Goal: Information Seeking & Learning: Learn about a topic

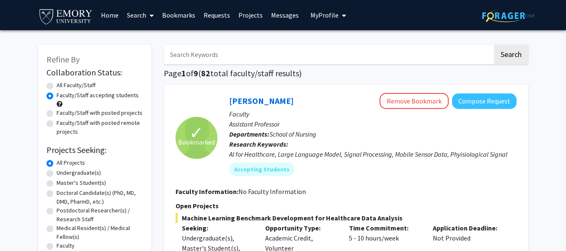
click at [74, 170] on label "Undergraduate(s)" at bounding box center [79, 172] width 44 height 9
click at [62, 170] on input "Undergraduate(s)" at bounding box center [59, 170] width 5 height 5
radio input "true"
click at [74, 170] on label "Undergraduate(s)" at bounding box center [79, 172] width 44 height 9
click at [62, 170] on input "Undergraduate(s)" at bounding box center [59, 170] width 5 height 5
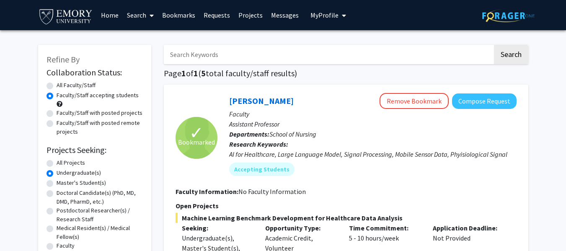
click at [57, 163] on label "All Projects" at bounding box center [71, 162] width 28 height 9
click at [57, 163] on input "All Projects" at bounding box center [59, 160] width 5 height 5
radio input "true"
click at [183, 21] on link "Bookmarks" at bounding box center [178, 14] width 41 height 29
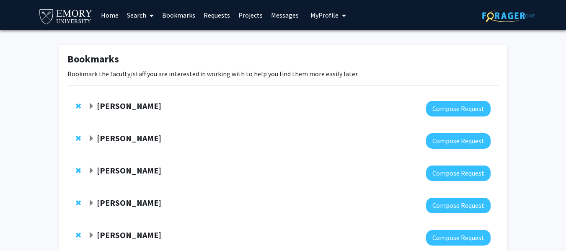
click at [138, 16] on link "Search" at bounding box center [140, 14] width 35 height 29
click at [152, 39] on span "Faculty/Staff" at bounding box center [154, 38] width 62 height 17
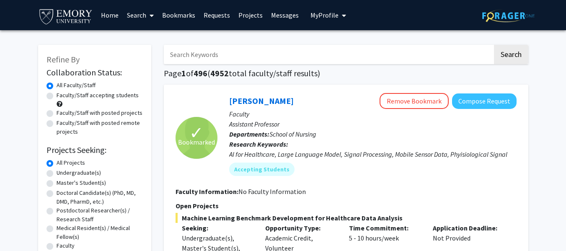
click at [88, 97] on label "Faculty/Staff accepting students" at bounding box center [98, 95] width 82 height 9
click at [62, 96] on input "Faculty/Staff accepting students" at bounding box center [59, 93] width 5 height 5
radio input "true"
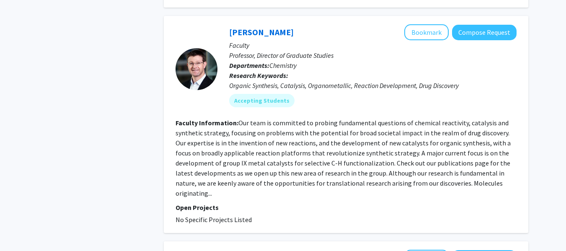
scroll to position [2812, 0]
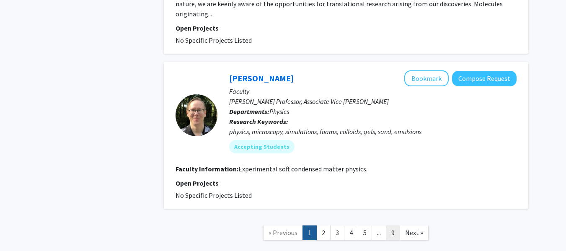
click at [395, 225] on link "9" at bounding box center [393, 232] width 14 height 15
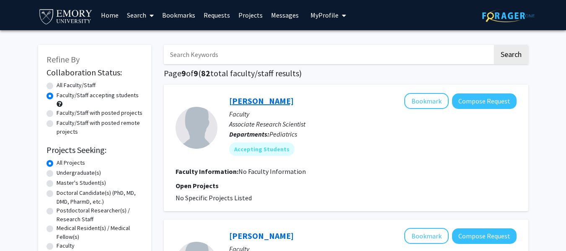
click at [253, 103] on link "[PERSON_NAME]" at bounding box center [261, 101] width 65 height 10
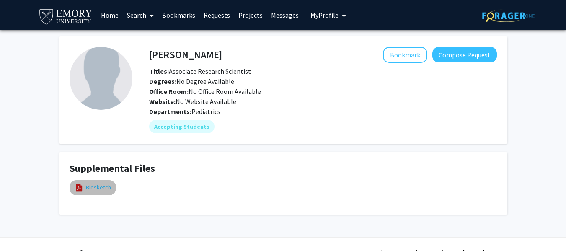
click at [95, 190] on link "Biosketch" at bounding box center [98, 187] width 25 height 9
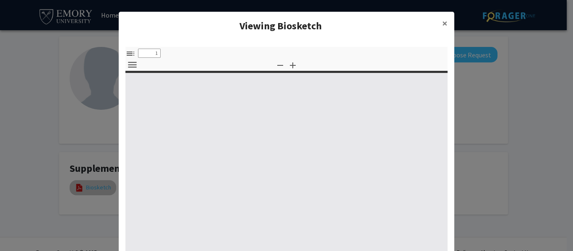
select select "custom"
type input "0"
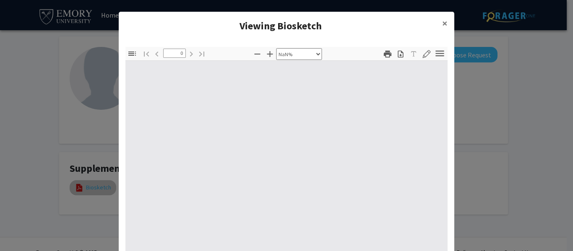
select select "auto"
type input "1"
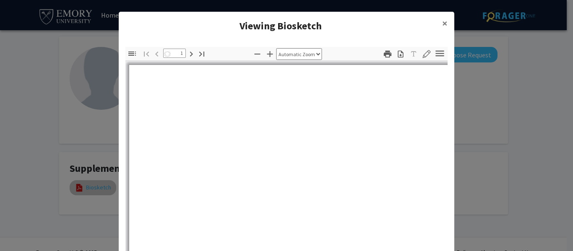
select select "auto"
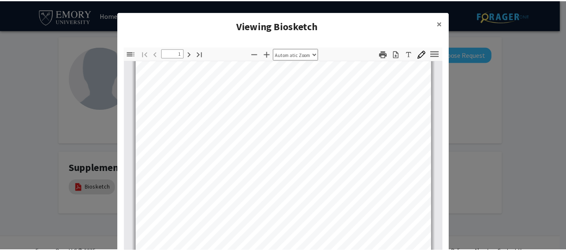
scroll to position [120, 0]
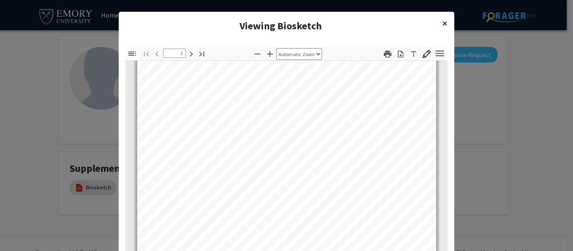
click at [442, 29] on span "×" at bounding box center [444, 23] width 5 height 13
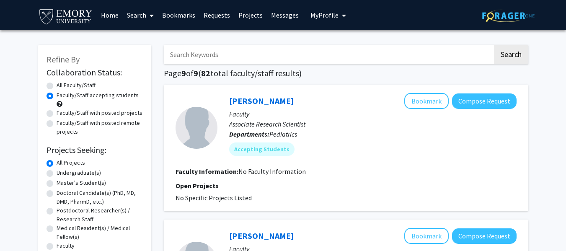
scroll to position [227, 0]
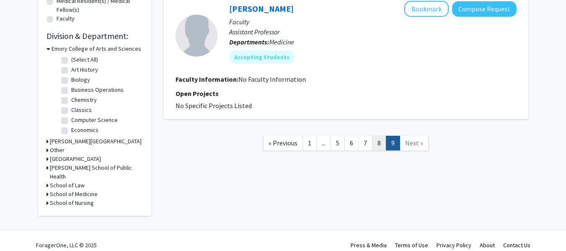
click at [382, 144] on link "8" at bounding box center [379, 143] width 14 height 15
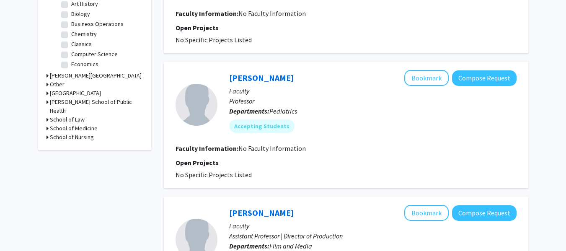
scroll to position [1267, 0]
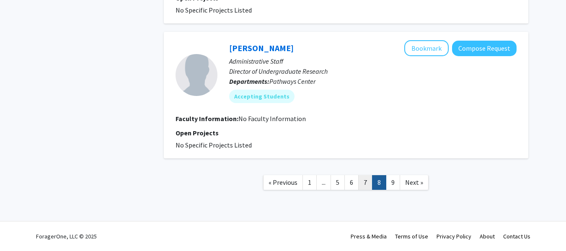
click at [368, 184] on link "7" at bounding box center [365, 182] width 14 height 15
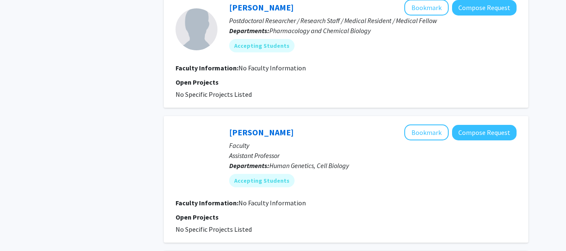
scroll to position [1237, 0]
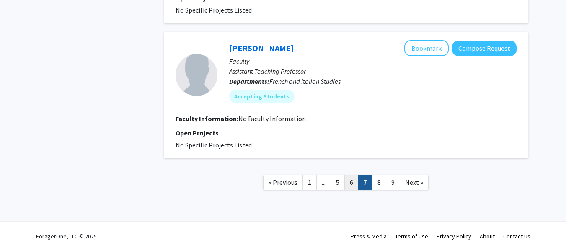
click at [354, 182] on link "6" at bounding box center [352, 182] width 14 height 15
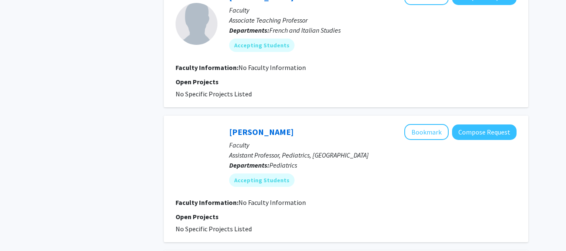
scroll to position [1338, 0]
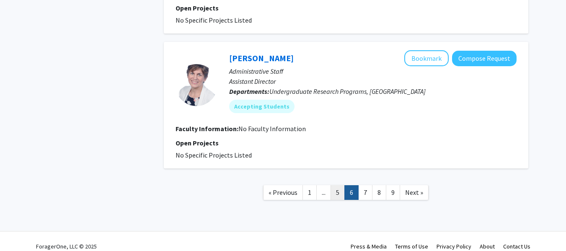
click at [337, 186] on link "5" at bounding box center [338, 192] width 14 height 15
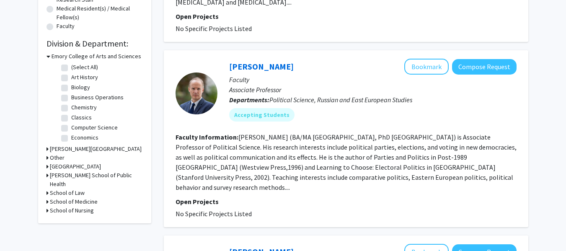
scroll to position [585, 0]
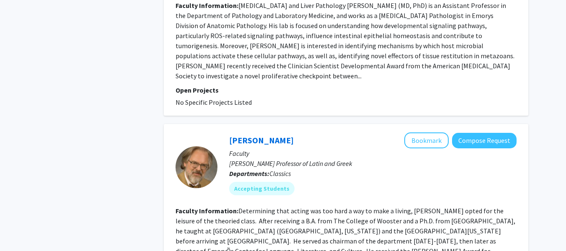
scroll to position [1821, 0]
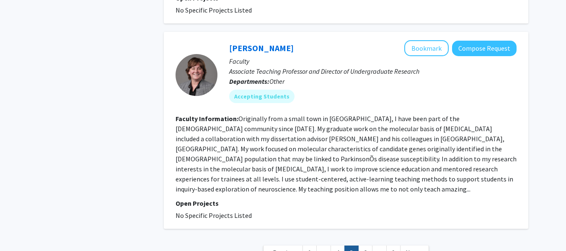
click at [448, 198] on p "Open Projects" at bounding box center [346, 203] width 341 height 10
click at [469, 114] on section "Faculty Information: Originally from a small town in [GEOGRAPHIC_DATA], I have …" at bounding box center [346, 154] width 341 height 80
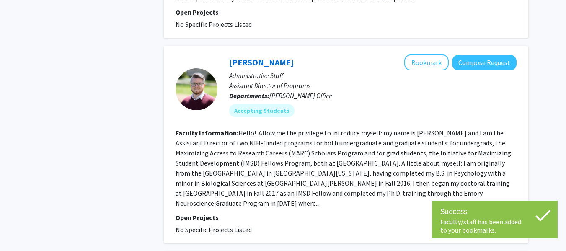
click at [409, 129] on fg-read-more "Hello! Allow me the privilege to introduce myself: my name is [PERSON_NAME] and…" at bounding box center [344, 168] width 336 height 79
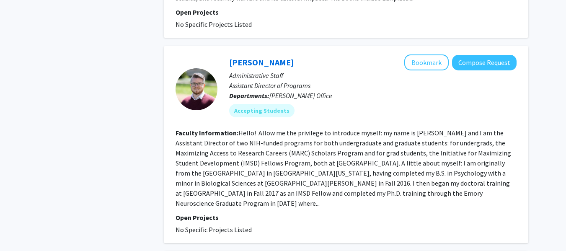
click at [478, 150] on fg-search-faculty "[PERSON_NAME] Bookmark Compose Request Administrative Staff Assistant Director …" at bounding box center [346, 144] width 341 height 180
click at [263, 149] on fg-search-faculty "[PERSON_NAME] Bookmark Compose Request Administrative Staff Assistant Director …" at bounding box center [346, 144] width 341 height 180
click at [490, 55] on button "Compose Request" at bounding box center [484, 63] width 65 height 16
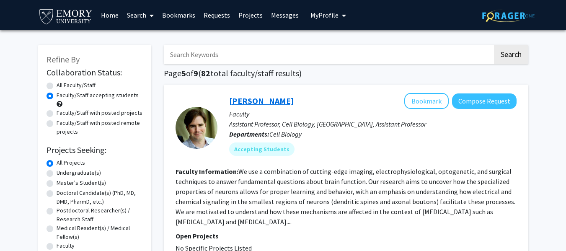
click at [246, 101] on link "[PERSON_NAME]" at bounding box center [261, 101] width 65 height 10
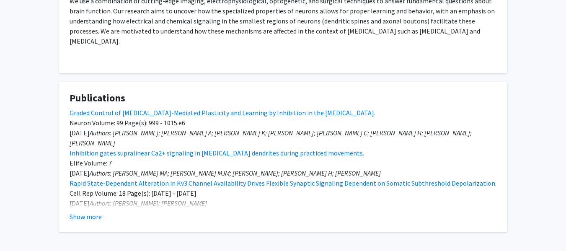
scroll to position [102, 0]
